Goal: Task Accomplishment & Management: Complete application form

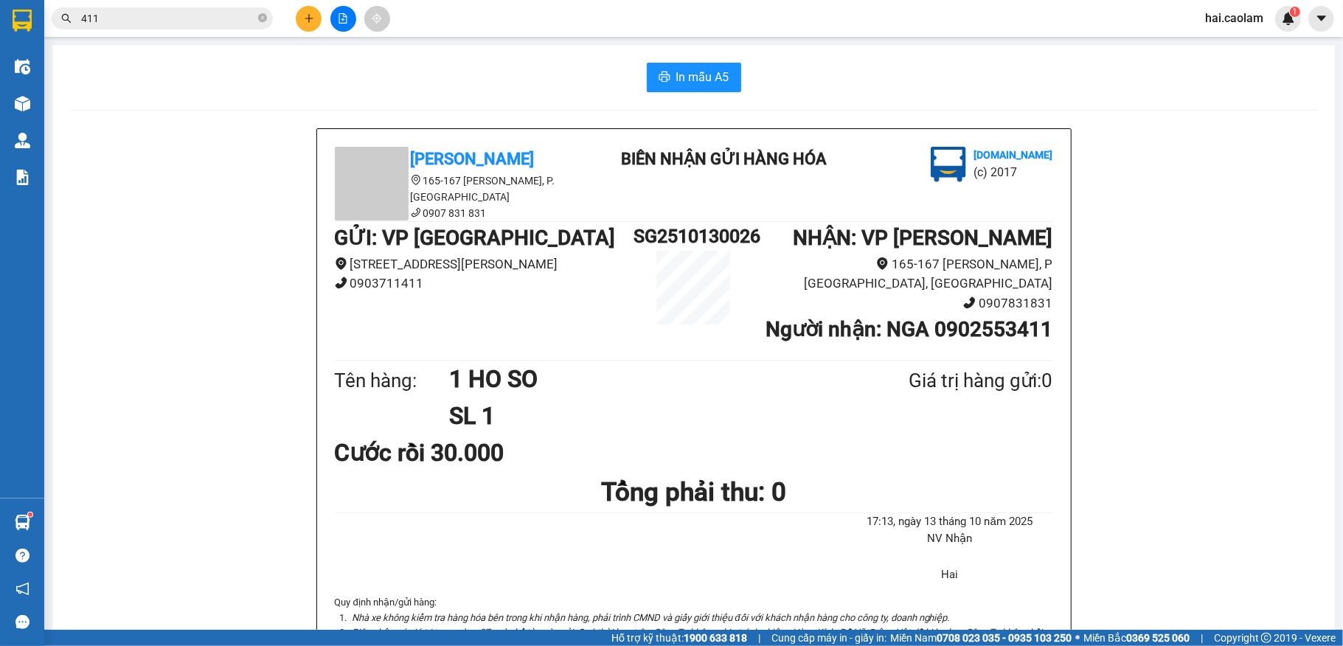
click at [317, 30] on div at bounding box center [343, 19] width 111 height 26
click at [305, 22] on icon "plus" at bounding box center [309, 18] width 10 height 10
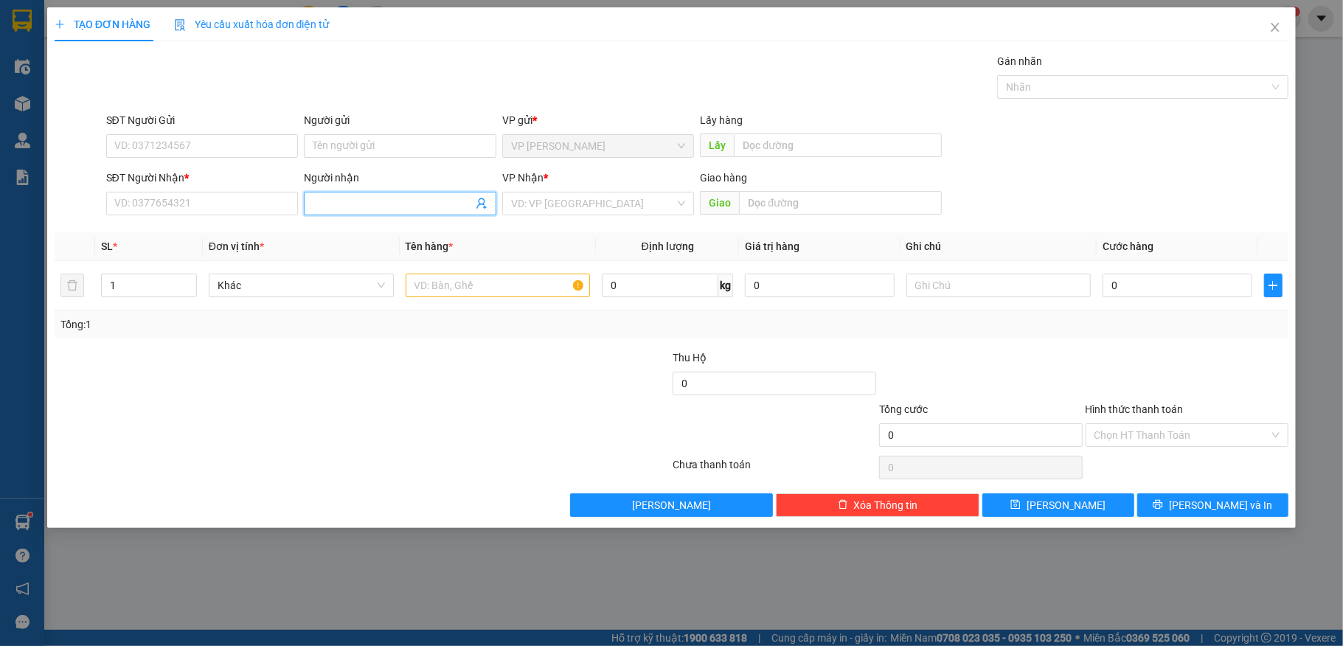
click at [363, 210] on input "Người nhận" at bounding box center [393, 203] width 160 height 16
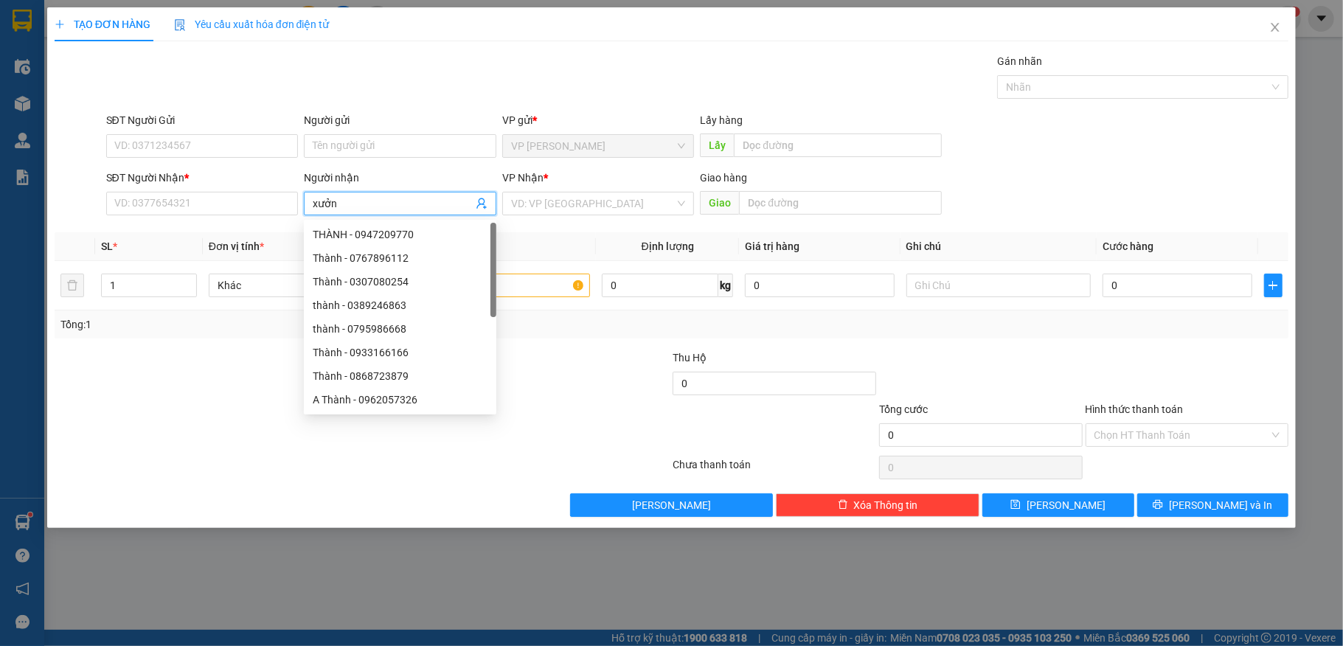
type input "xưởng"
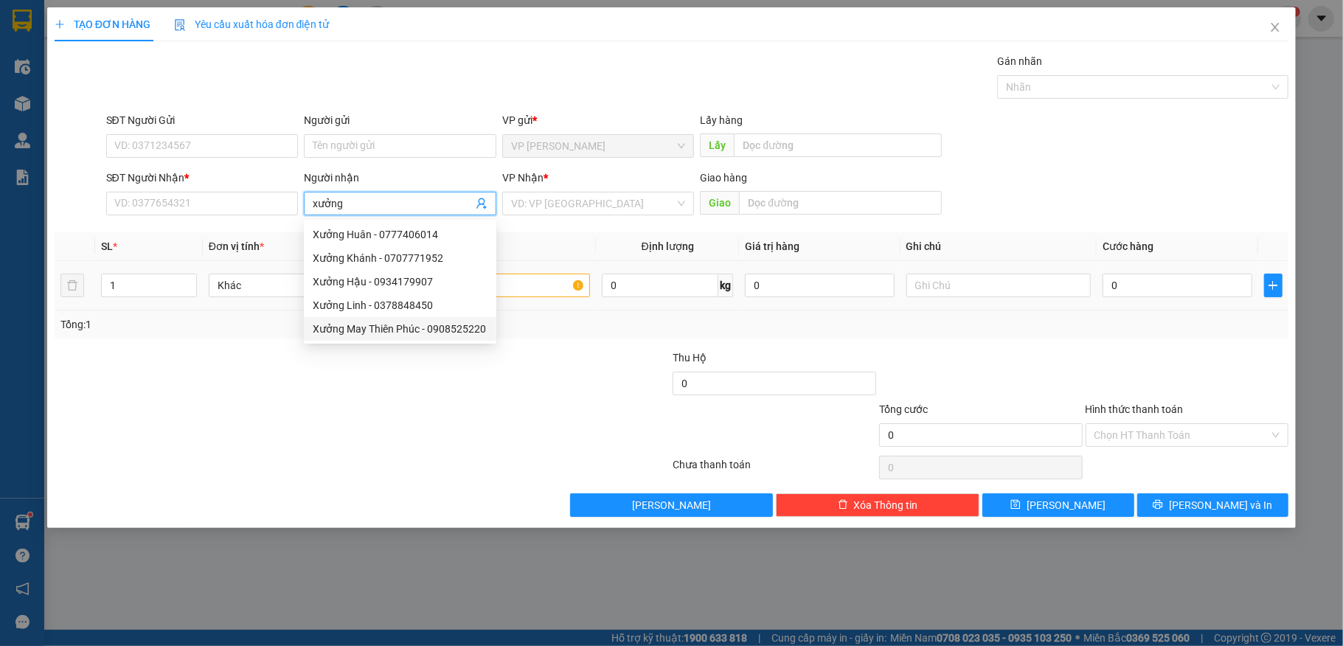
drag, startPoint x: 413, startPoint y: 325, endPoint x: 502, endPoint y: 304, distance: 90.9
click at [413, 325] on div "Xưởng May Thiên Phúc - 0908525220" at bounding box center [400, 329] width 175 height 16
type input "0908525220"
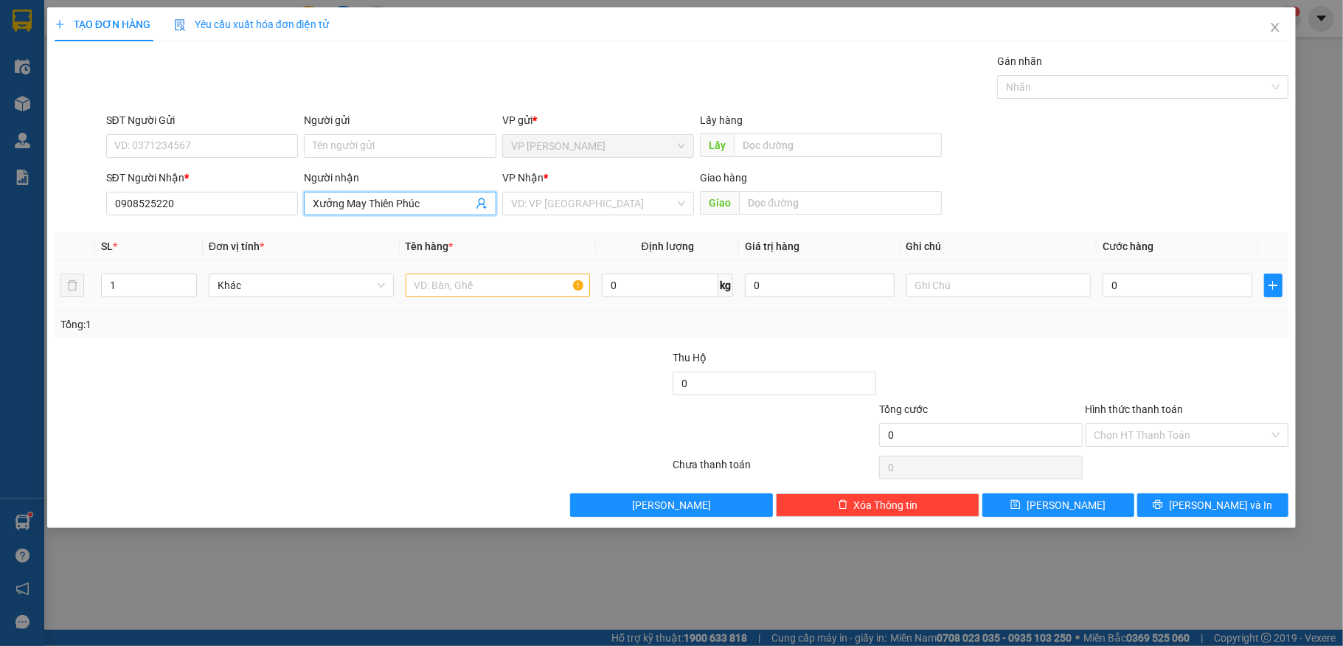
type input "Xưởng May Thiên Phúc"
click at [451, 291] on input "text" at bounding box center [498, 286] width 185 height 24
type input "1 bịch đen"
click at [1145, 284] on input "0" at bounding box center [1177, 286] width 149 height 24
type input "3"
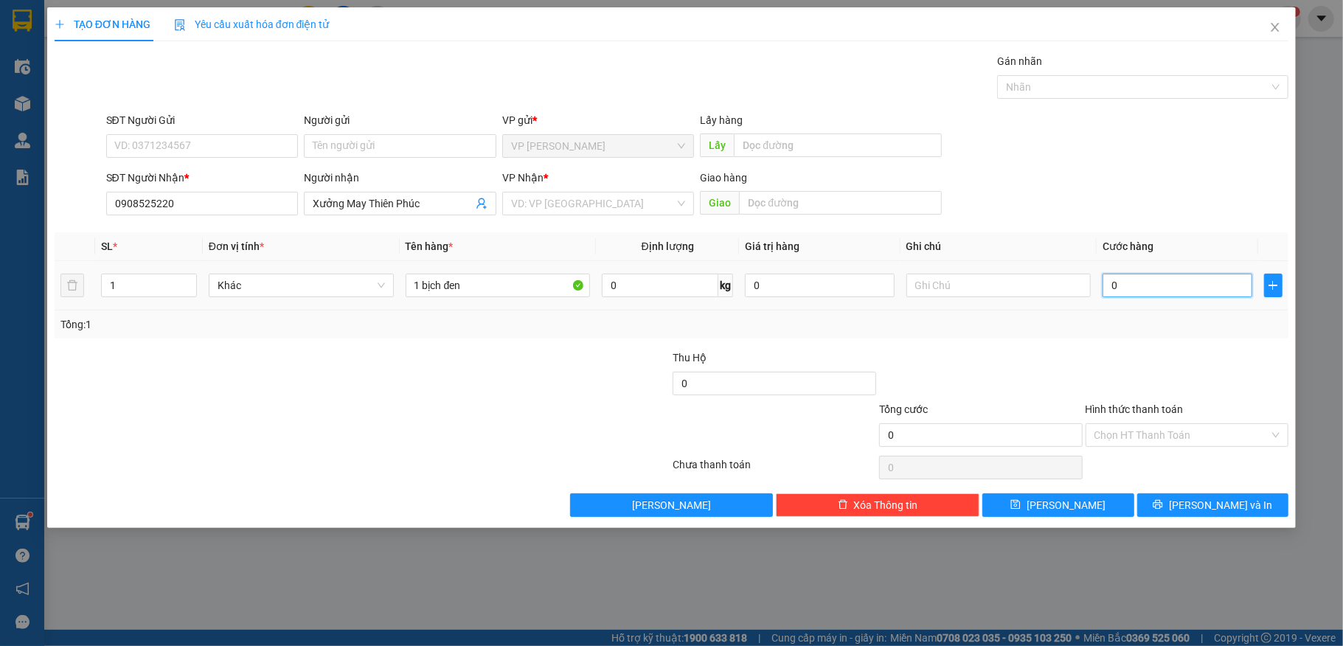
type input "3"
type input "30"
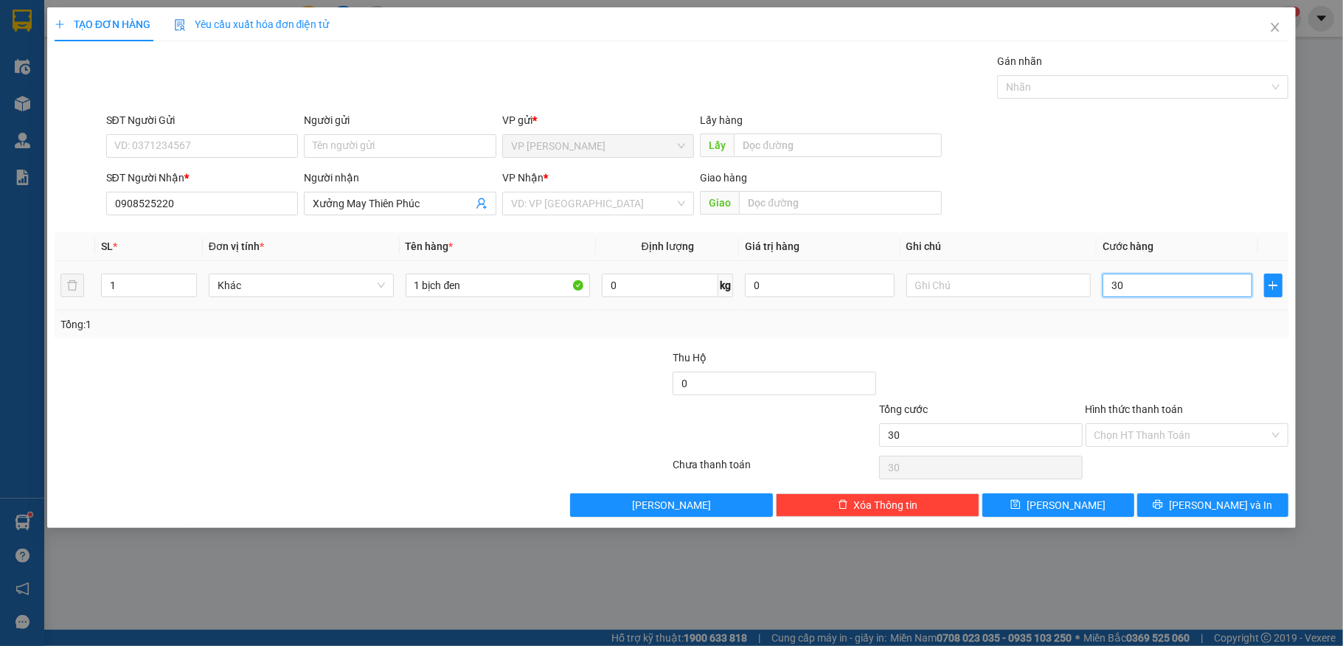
type input "300"
type input "3.000"
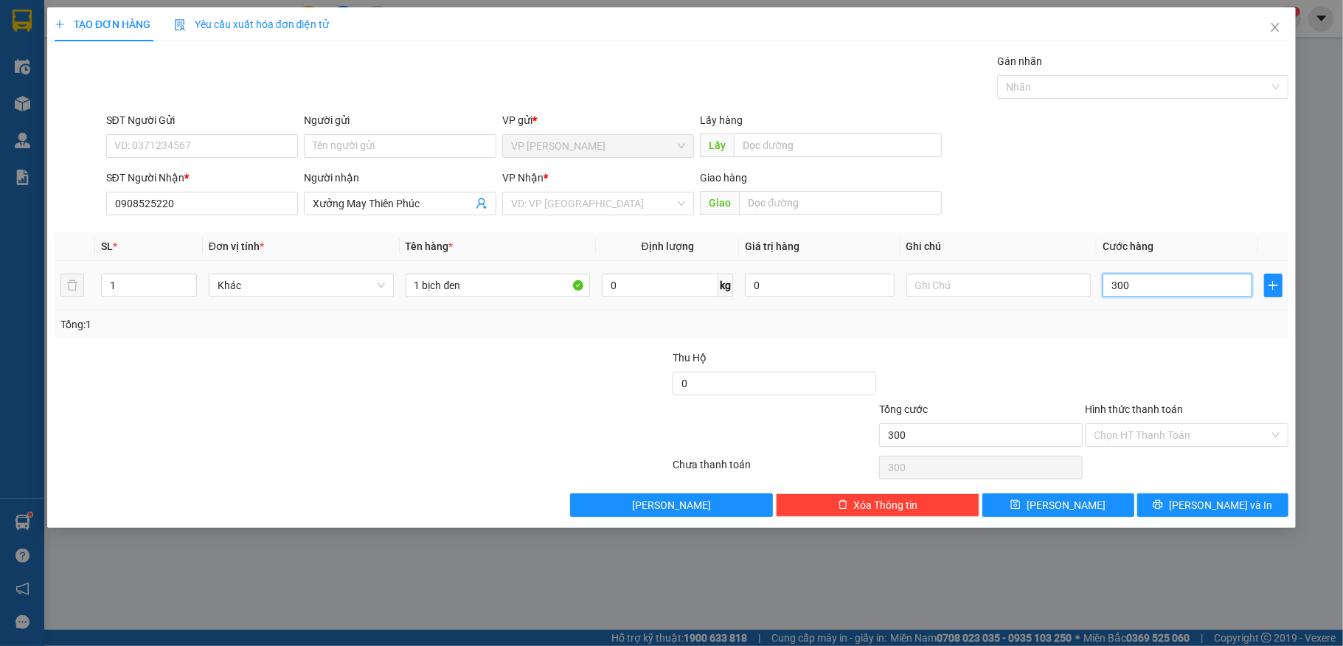
type input "3.000"
type input "30.000"
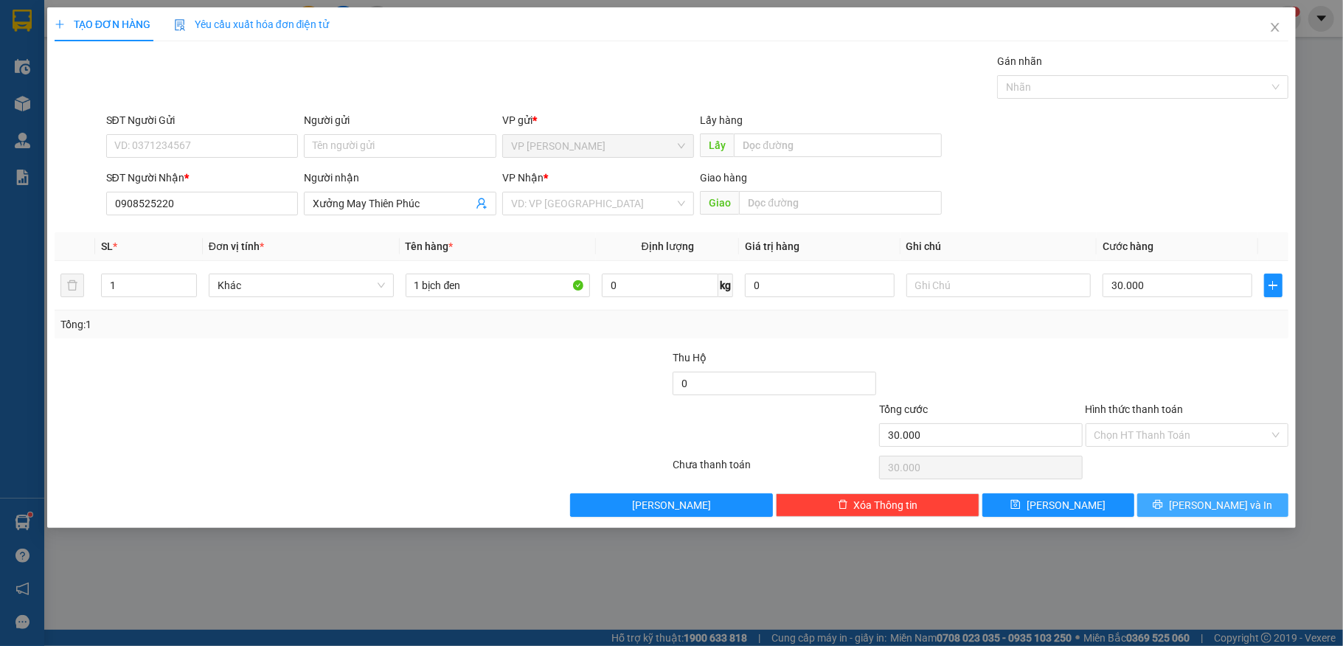
click at [1248, 497] on button "[PERSON_NAME] và In" at bounding box center [1214, 506] width 152 height 24
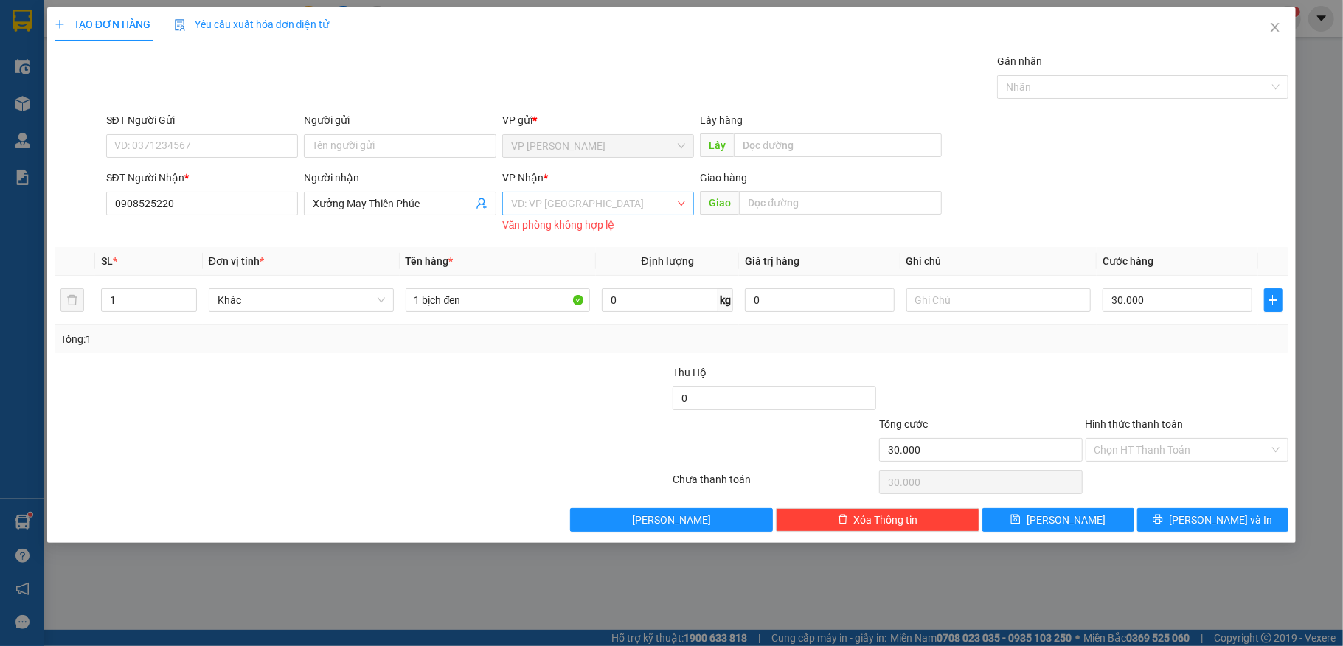
click at [637, 207] on input "search" at bounding box center [593, 204] width 165 height 22
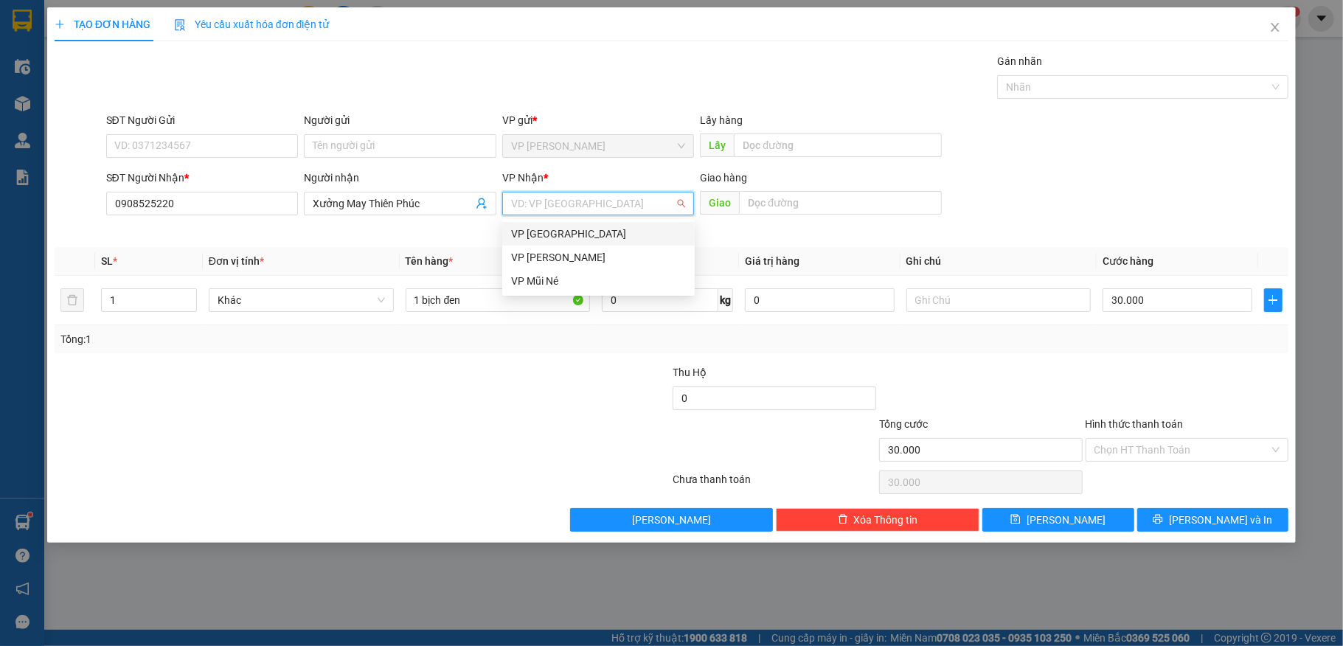
click at [640, 230] on div "VP [GEOGRAPHIC_DATA]" at bounding box center [598, 234] width 175 height 16
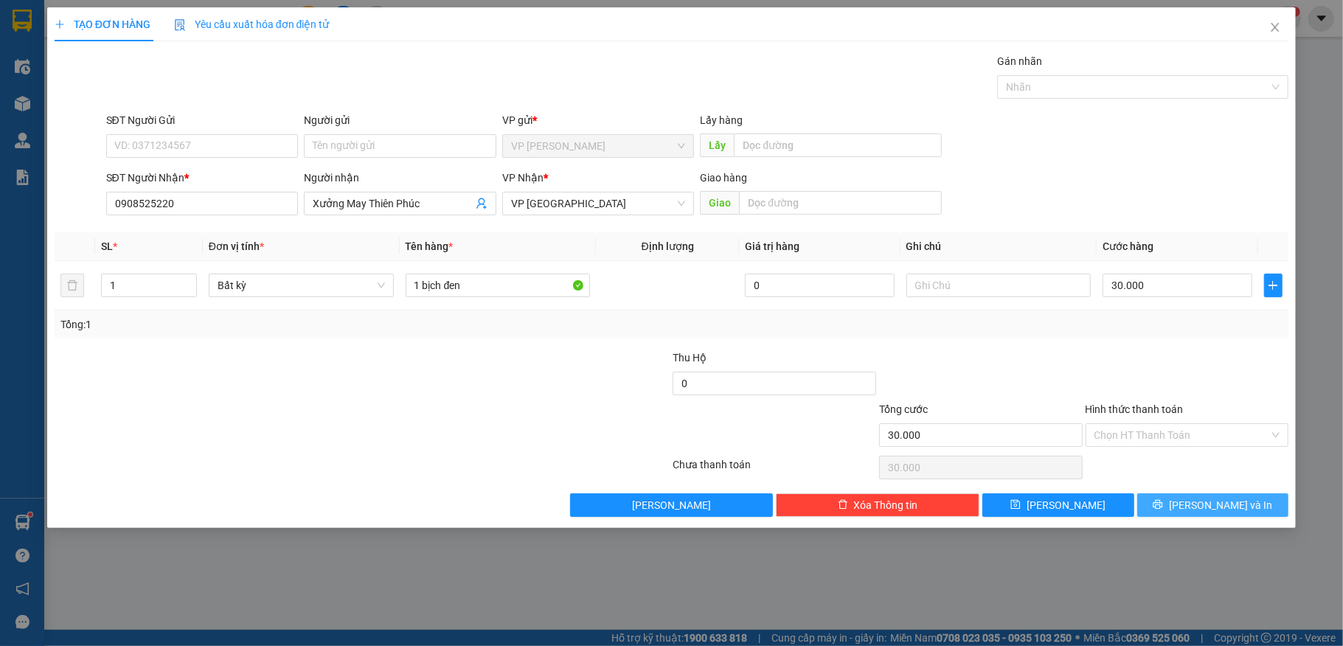
click at [1233, 517] on button "[PERSON_NAME] và In" at bounding box center [1214, 506] width 152 height 24
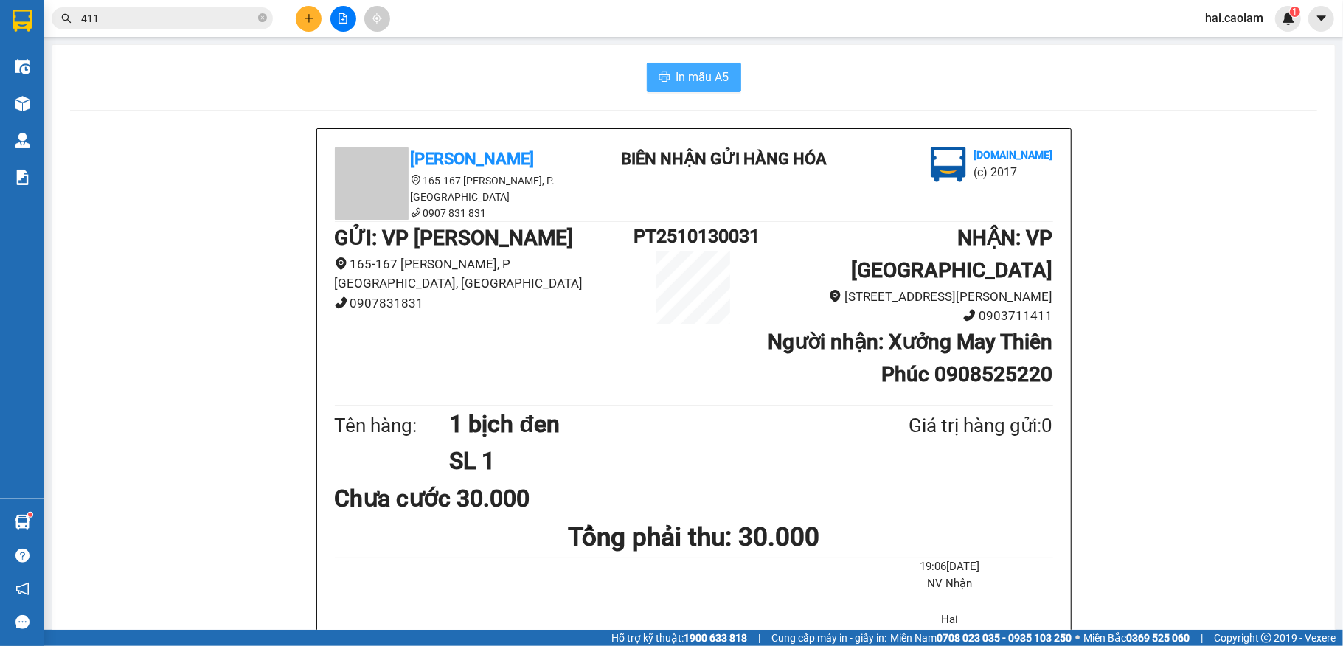
click at [703, 77] on span "In mẫu A5" at bounding box center [702, 77] width 53 height 18
click at [307, 13] on icon "plus" at bounding box center [309, 18] width 10 height 10
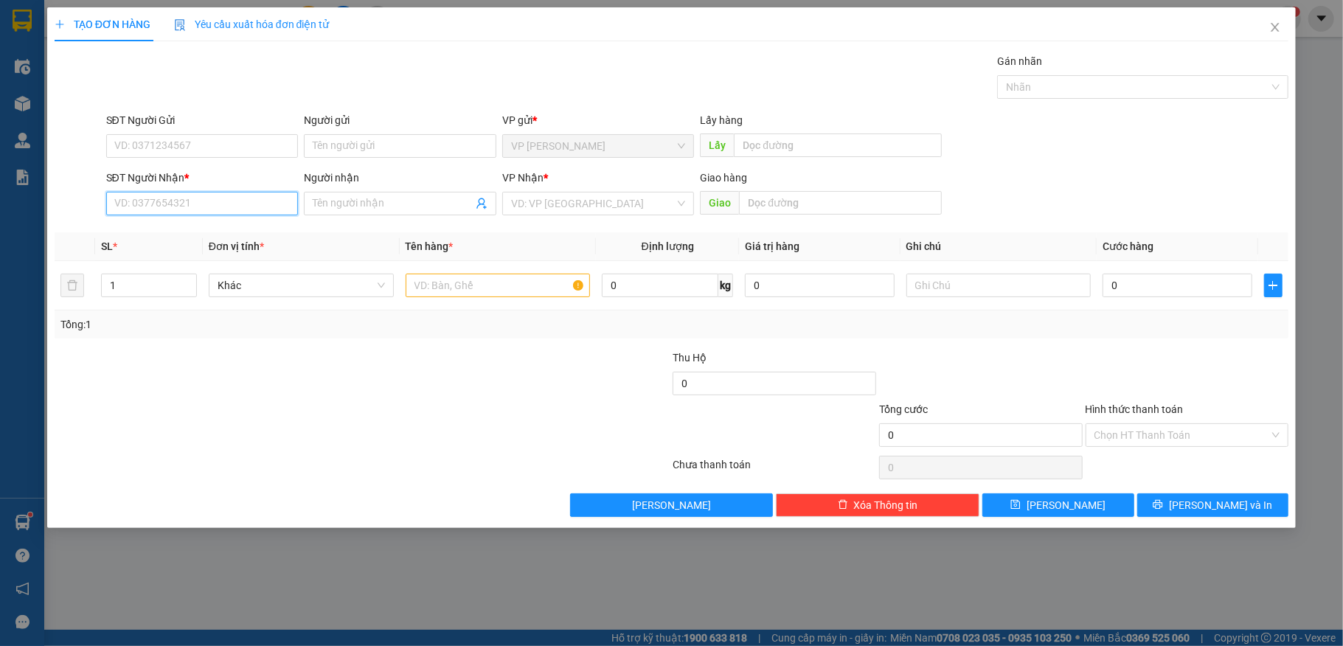
click at [196, 204] on input "SĐT Người Nhận *" at bounding box center [202, 204] width 193 height 24
type input "0344537125"
click at [269, 233] on div "0344537125 - LINH" at bounding box center [202, 234] width 175 height 16
type input "LINH"
type input "102 [PERSON_NAME], [GEOGRAPHIC_DATA]"
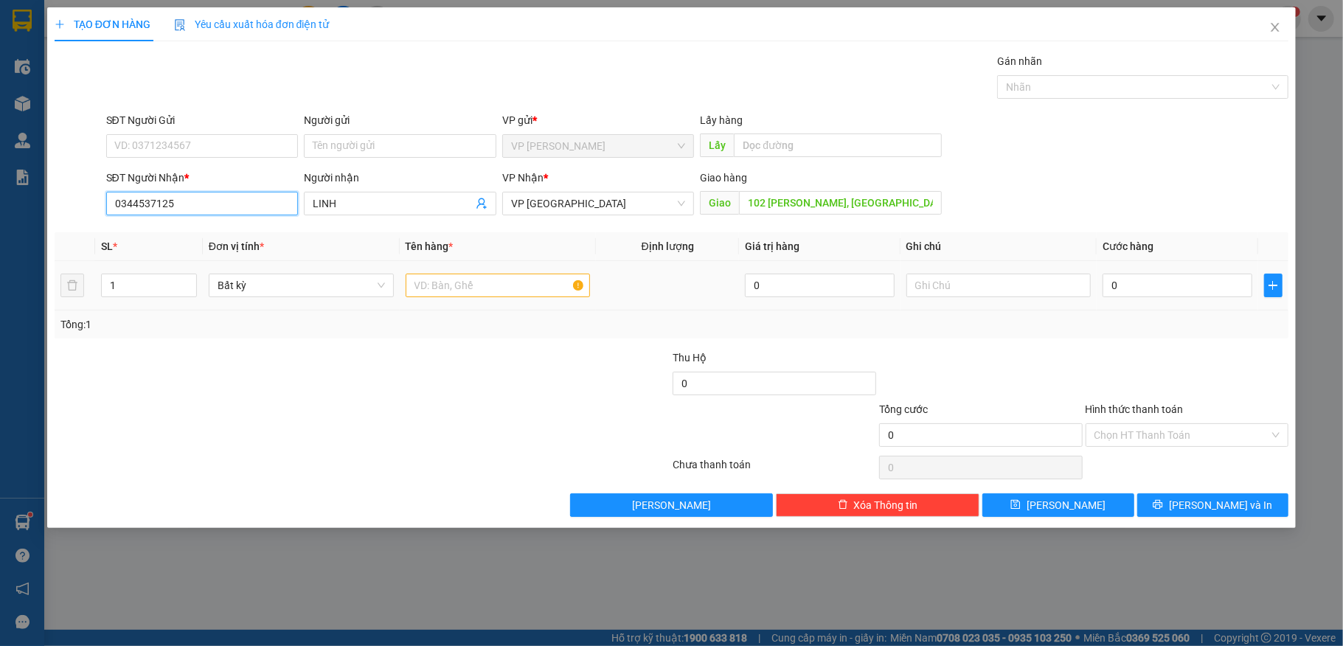
type input "0344537125"
click at [539, 300] on div at bounding box center [498, 286] width 185 height 30
click at [533, 283] on input "text" at bounding box center [498, 286] width 185 height 24
type input "1 TH"
click at [1127, 287] on input "0" at bounding box center [1177, 286] width 149 height 24
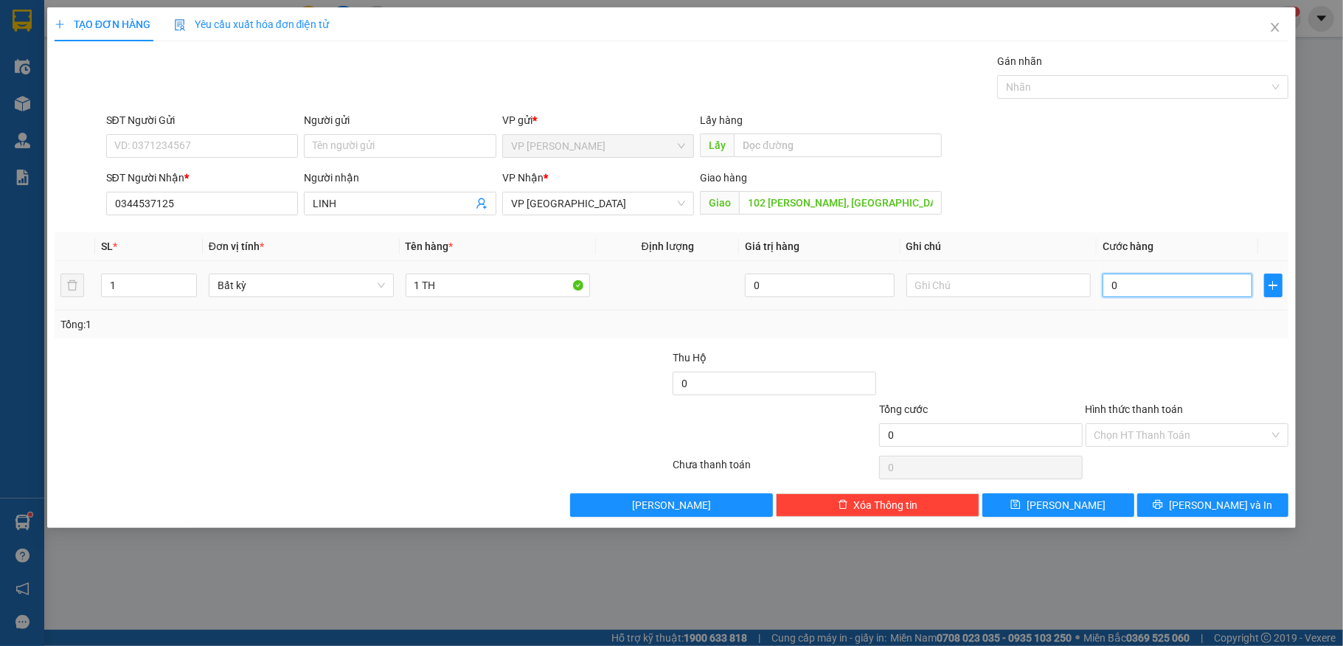
click at [1161, 284] on input "0" at bounding box center [1177, 286] width 149 height 24
type input "1"
type input "14"
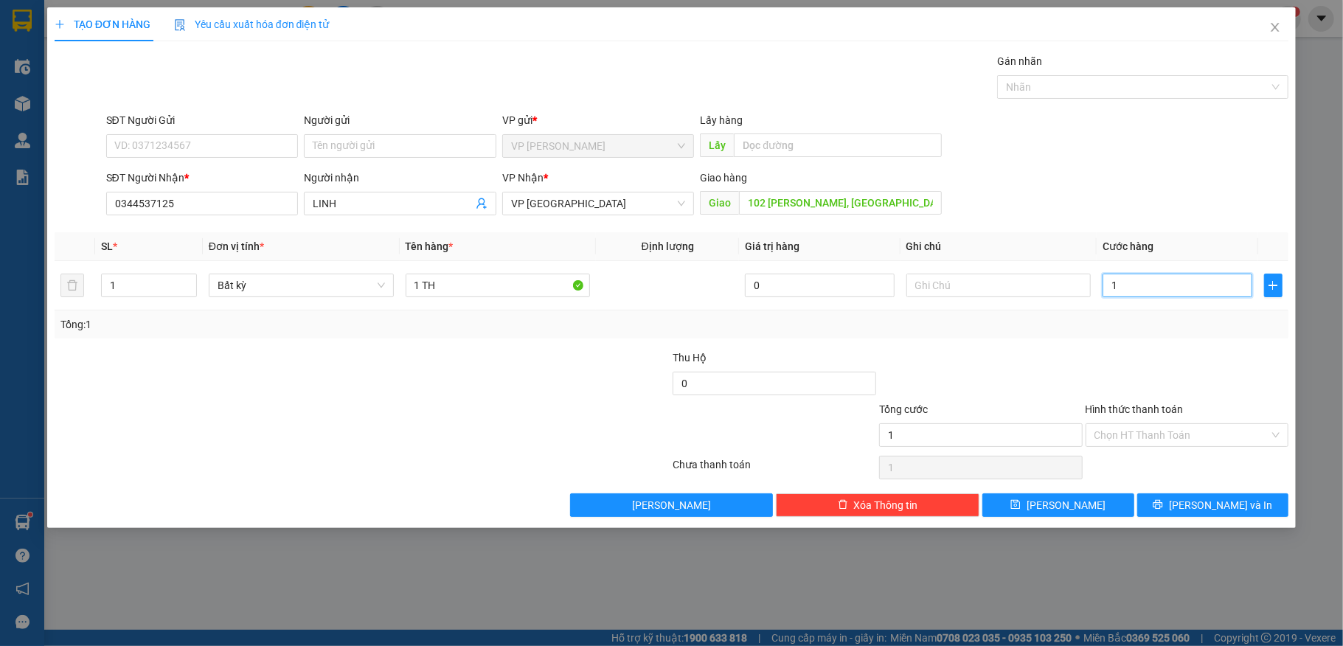
type input "14"
type input "140"
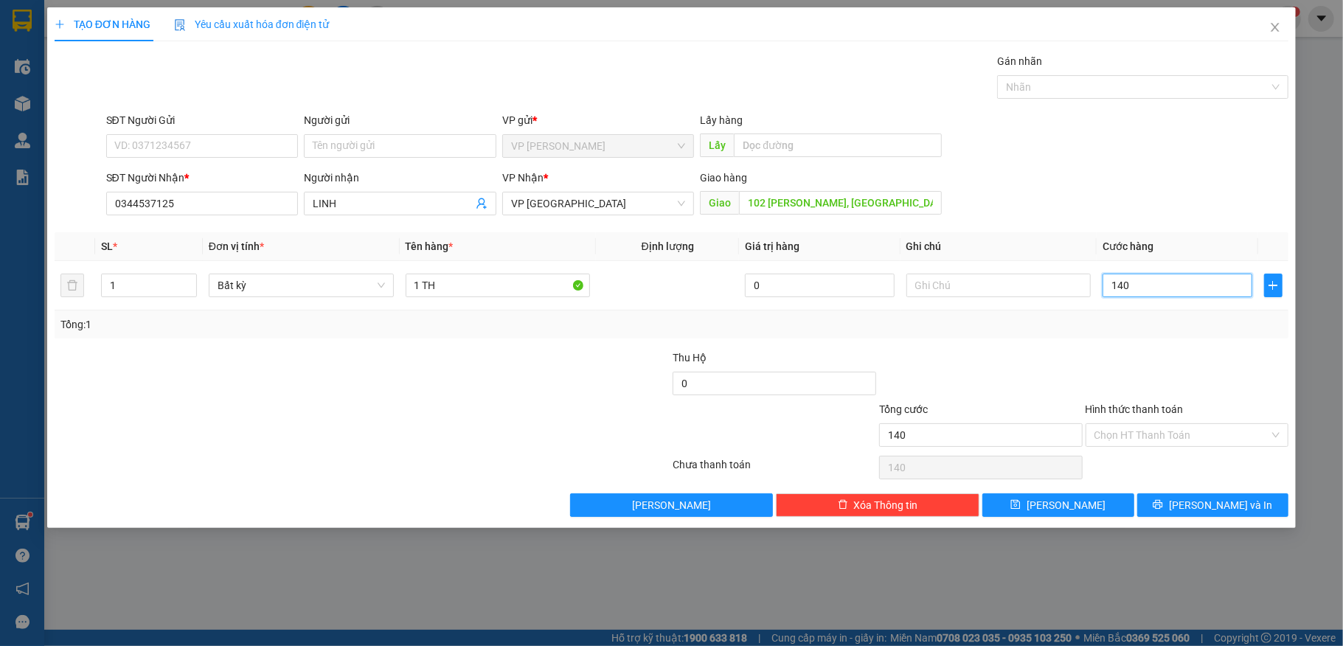
type input "1.400"
type input "14.000"
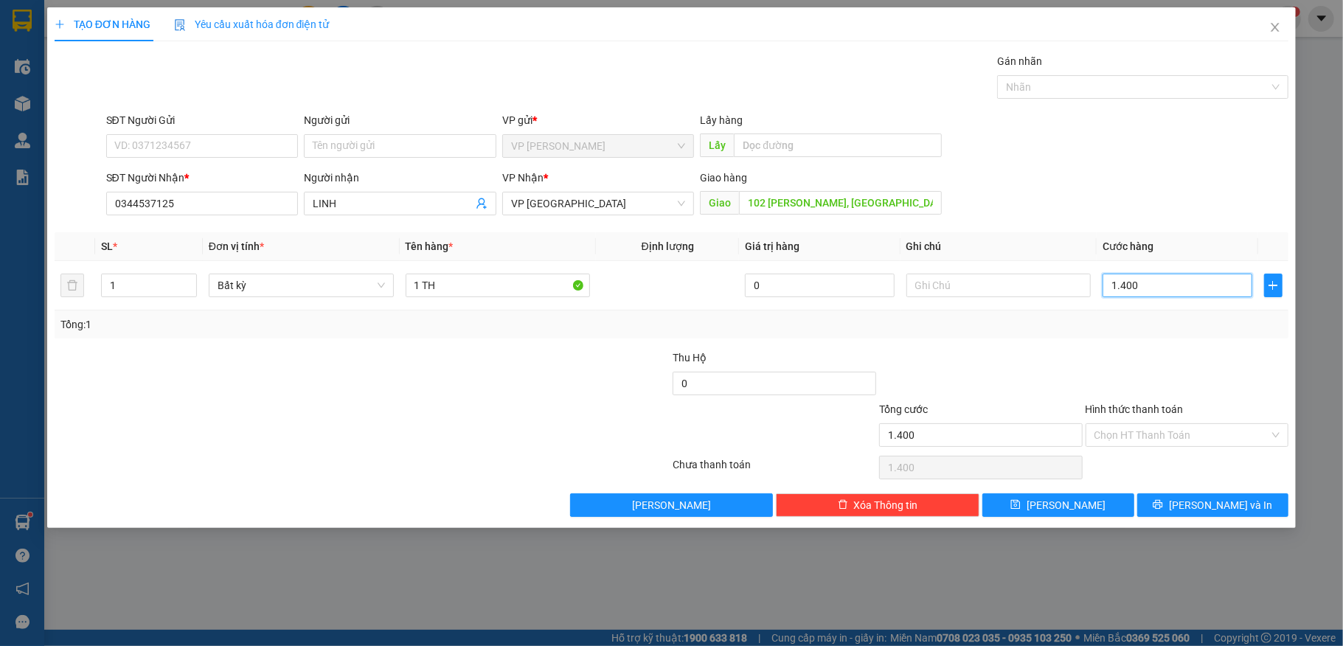
type input "14.000"
type input "140.000"
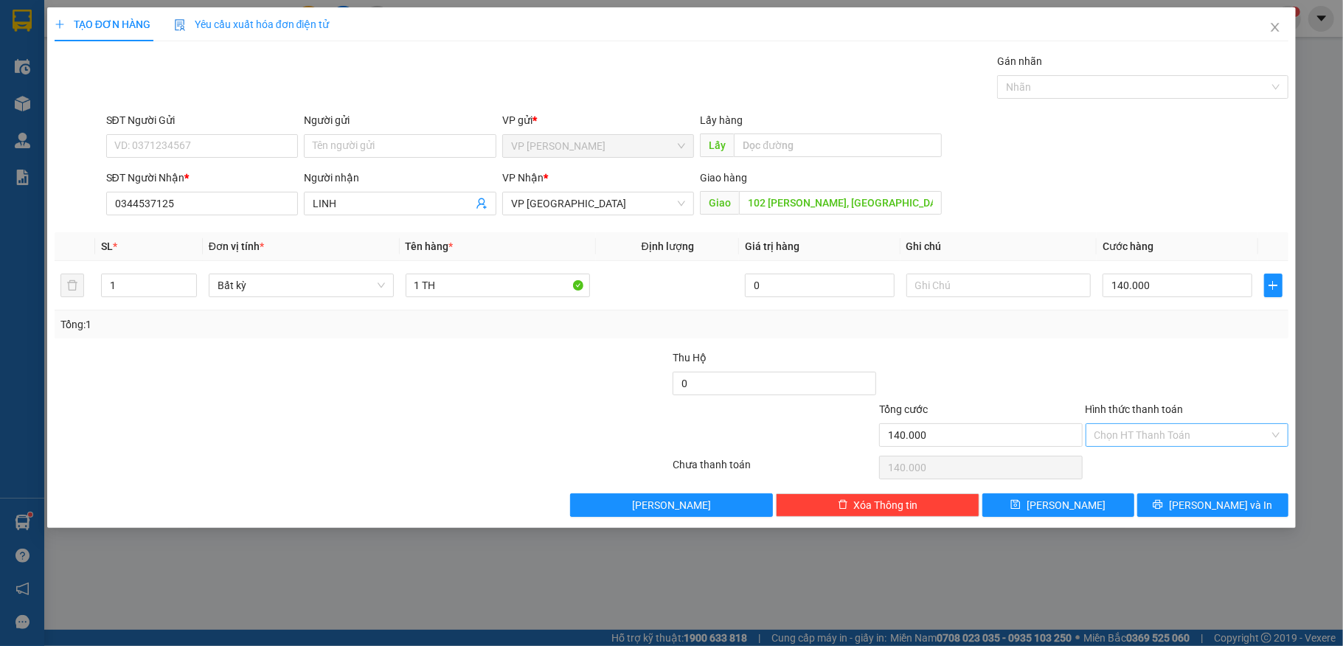
click at [1172, 443] on input "Hình thức thanh toán" at bounding box center [1183, 435] width 176 height 22
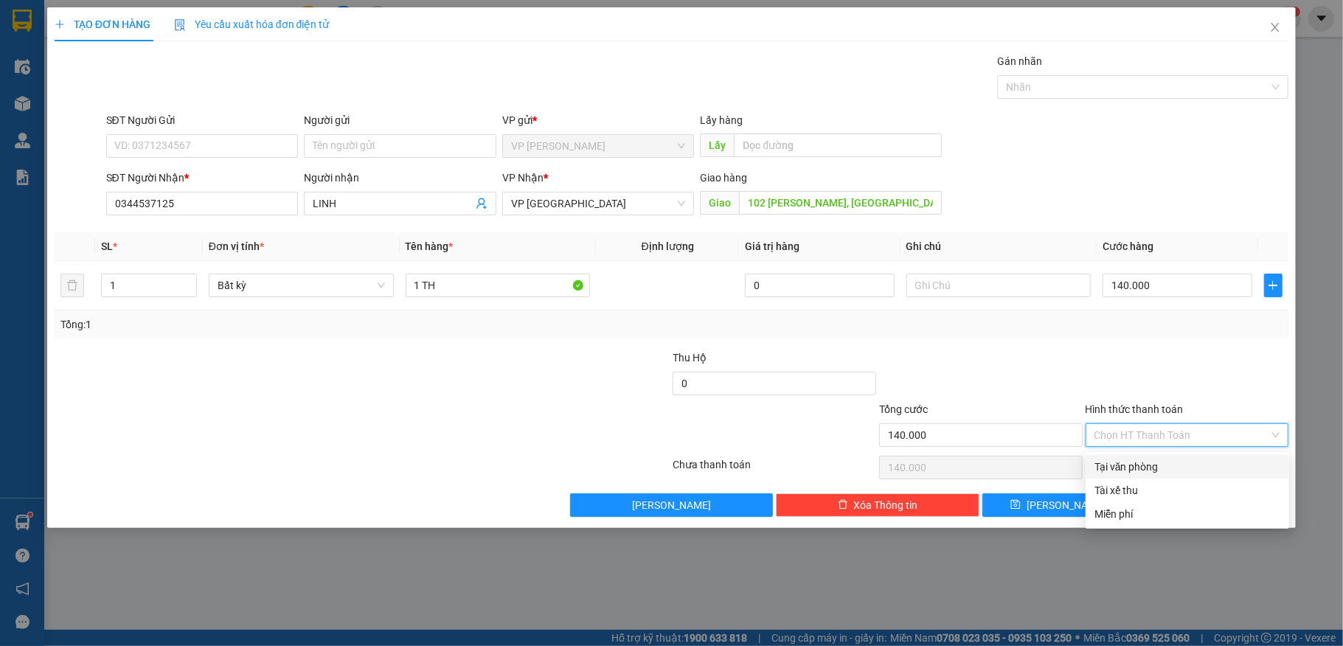
click at [1176, 463] on div "Tại văn phòng" at bounding box center [1188, 467] width 186 height 16
type input "0"
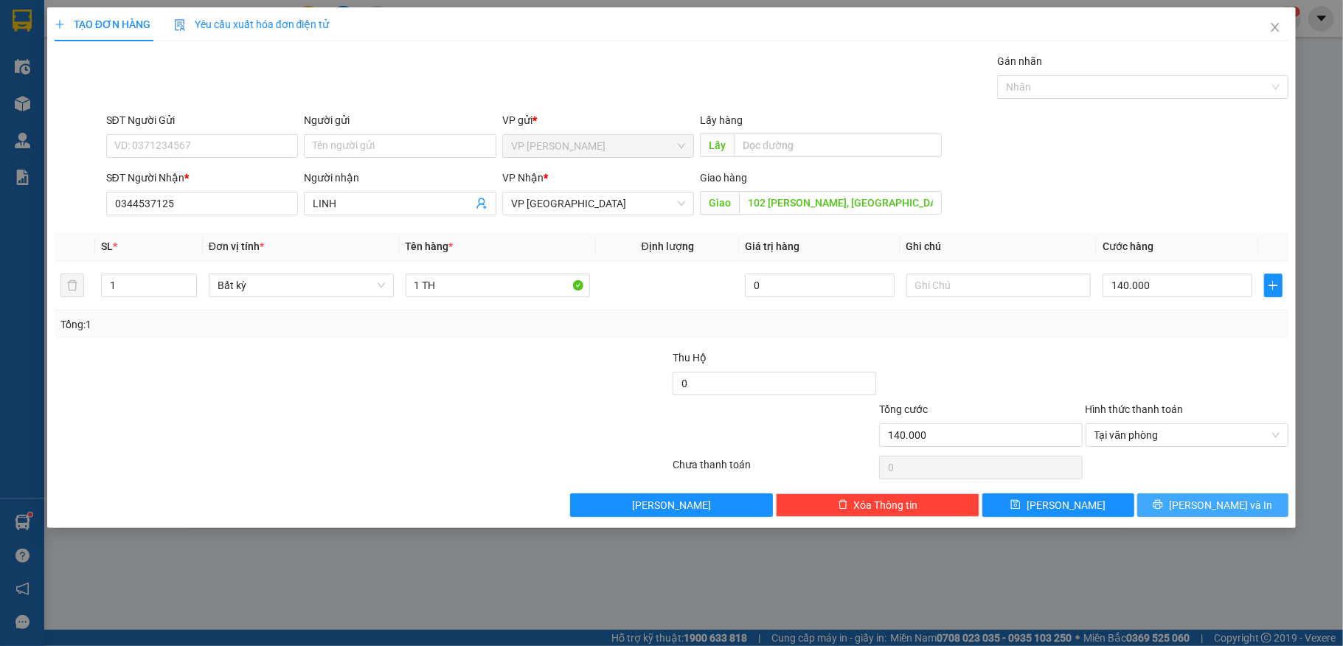
click at [1232, 508] on span "[PERSON_NAME] và In" at bounding box center [1220, 505] width 103 height 16
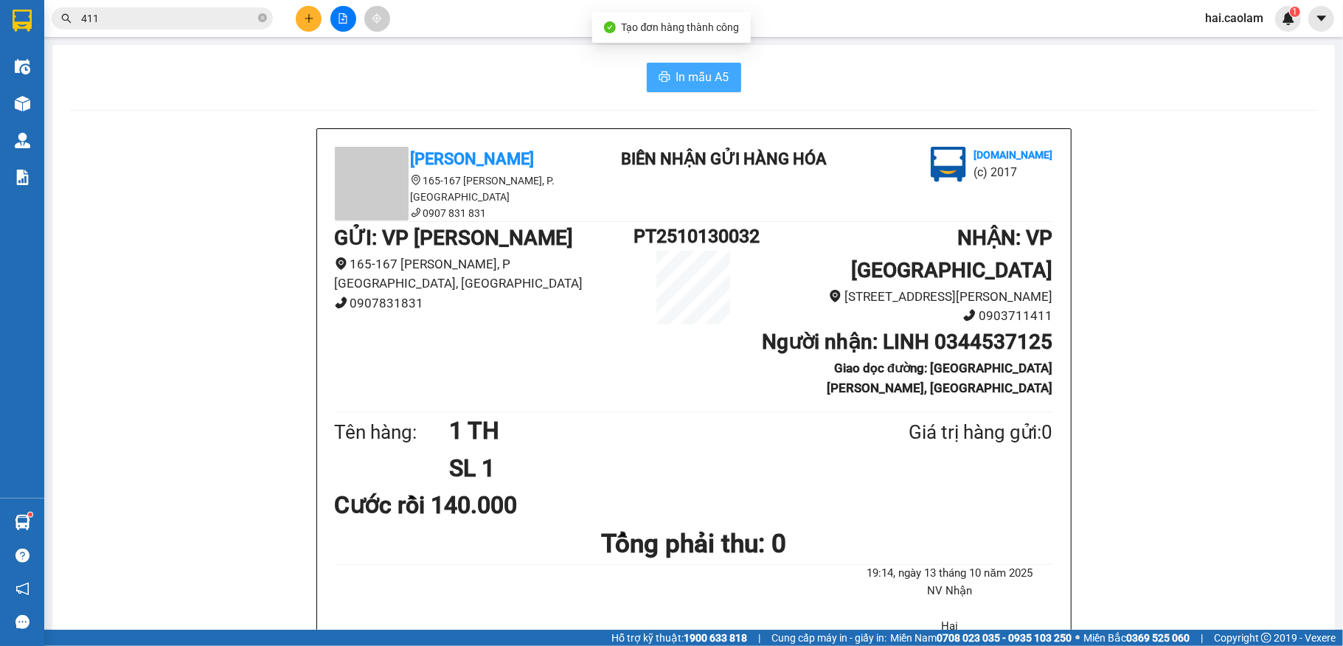
click at [676, 83] on span "In mẫu A5" at bounding box center [702, 77] width 53 height 18
